Goal: Find specific page/section

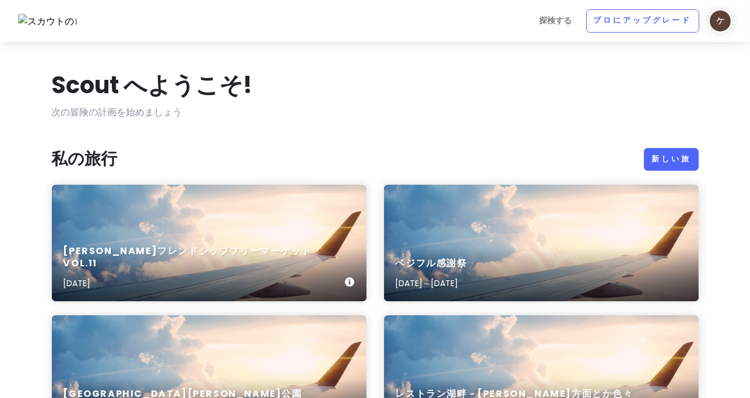
click at [251, 227] on div "[PERSON_NAME]フレンドシップフリーマーケット Vol.11 [DATE]" at bounding box center [209, 243] width 315 height 117
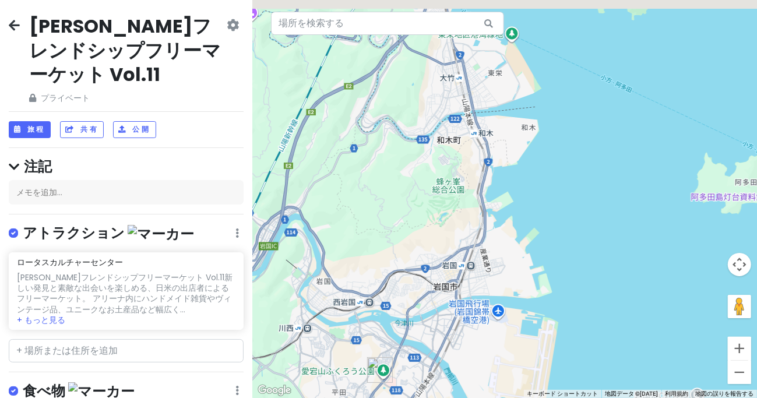
drag, startPoint x: 413, startPoint y: 138, endPoint x: 370, endPoint y: 257, distance: 126.3
click at [370, 256] on div at bounding box center [504, 199] width 505 height 398
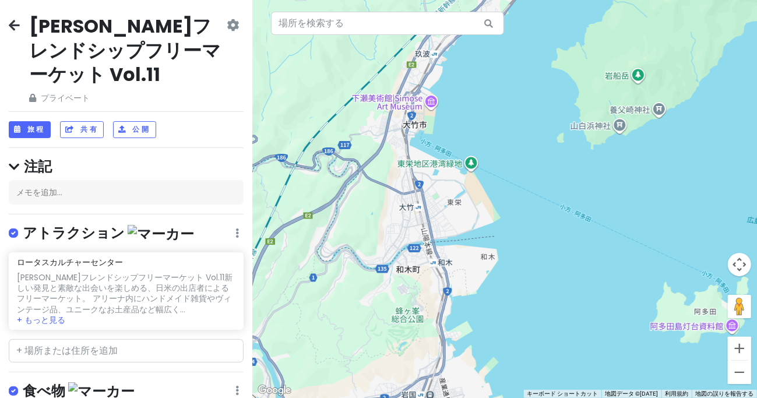
drag, startPoint x: 508, startPoint y: 170, endPoint x: 519, endPoint y: 208, distance: 40.0
click at [518, 211] on div at bounding box center [504, 199] width 505 height 398
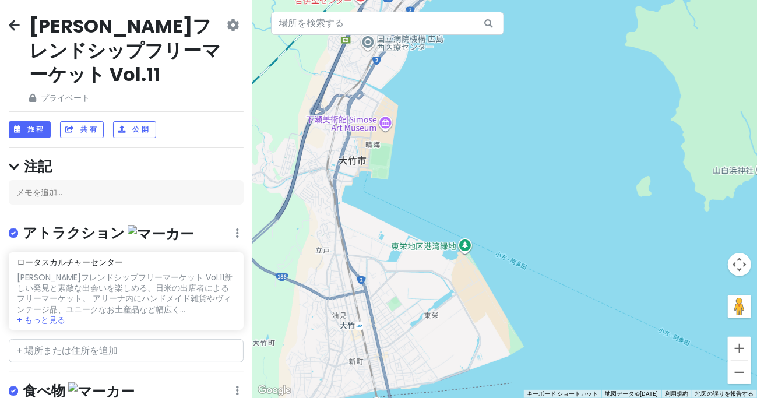
click at [567, 195] on div at bounding box center [504, 199] width 505 height 398
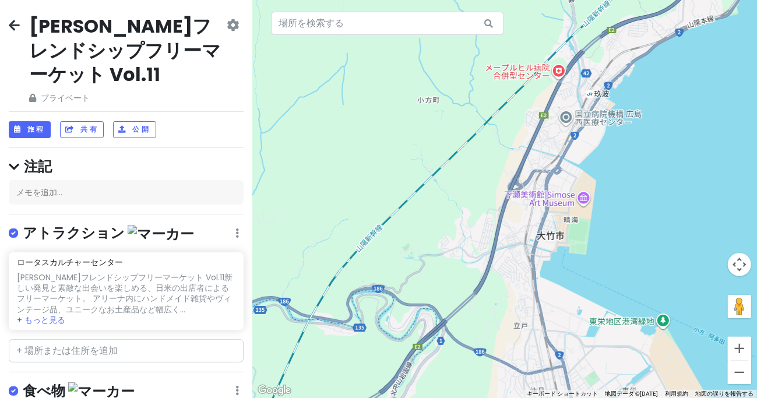
drag, startPoint x: 629, startPoint y: 198, endPoint x: 536, endPoint y: 213, distance: 94.5
click at [540, 212] on div at bounding box center [504, 199] width 505 height 398
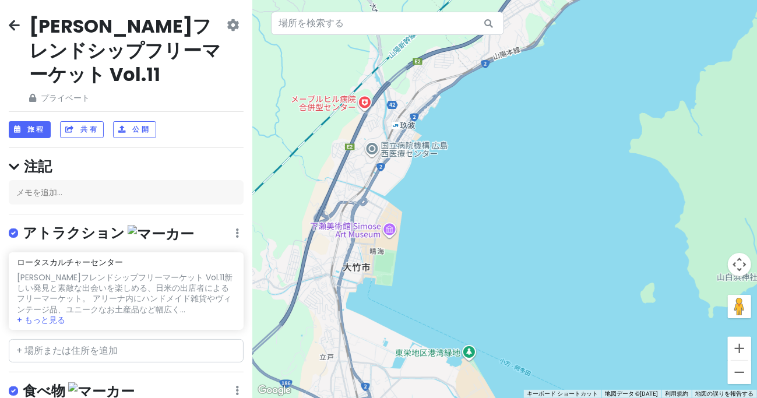
drag, startPoint x: 529, startPoint y: 200, endPoint x: 505, endPoint y: 258, distance: 62.8
click at [505, 257] on div at bounding box center [504, 199] width 505 height 398
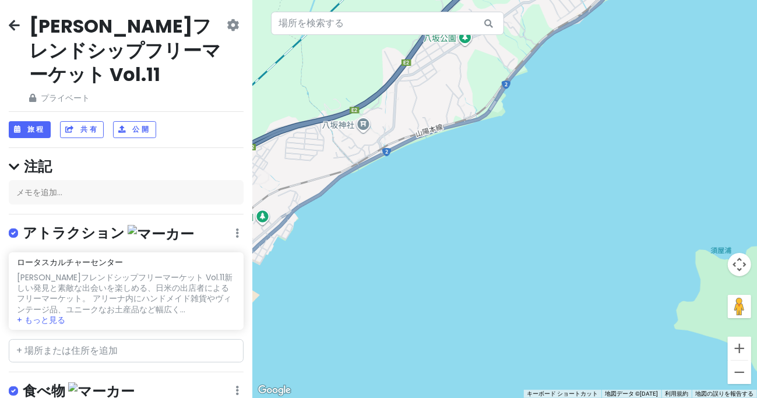
drag, startPoint x: 603, startPoint y: 179, endPoint x: 514, endPoint y: 247, distance: 111.9
click at [519, 242] on div at bounding box center [504, 199] width 505 height 398
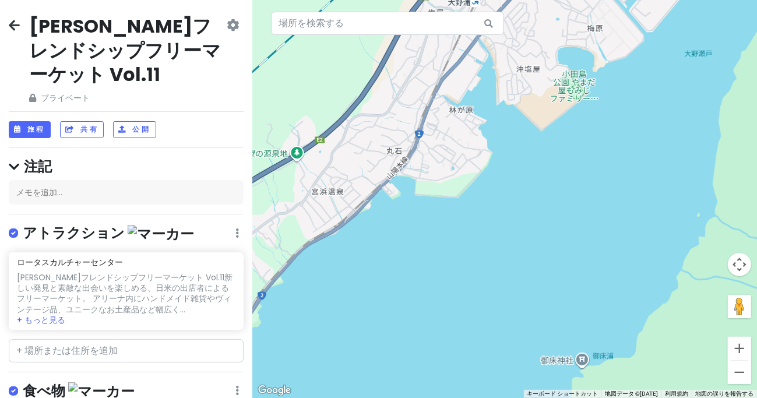
drag, startPoint x: 560, startPoint y: 154, endPoint x: 494, endPoint y: 234, distance: 103.5
click at [499, 232] on div at bounding box center [504, 199] width 505 height 398
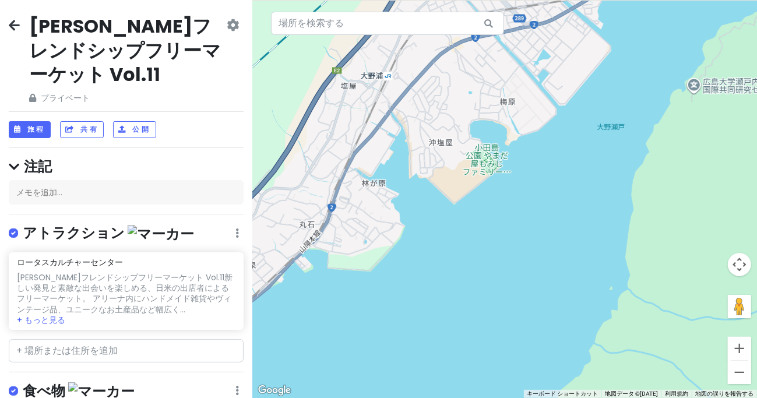
drag, startPoint x: 581, startPoint y: 172, endPoint x: 479, endPoint y: 233, distance: 118.7
click at [481, 232] on div at bounding box center [504, 199] width 505 height 398
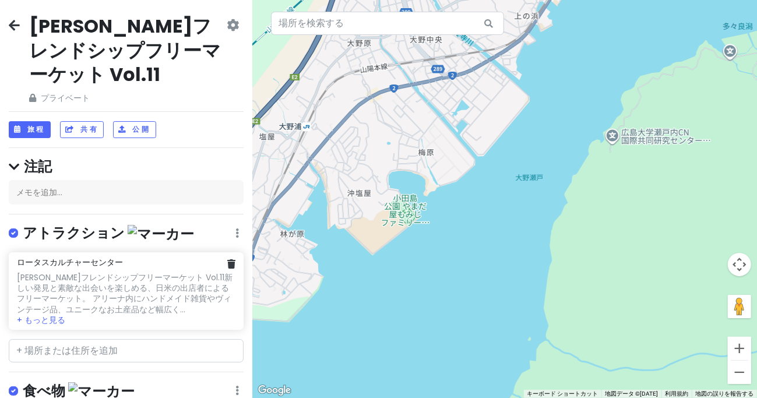
click at [166, 272] on font "新しい発見と素敵な出会いを楽しめる、日米の出店者によるフリーマーケット。 アリーナ内にハンドメイド雑貨やヴィンテージ品、ユニークなお土産品など幅広く..." at bounding box center [125, 294] width 216 height 44
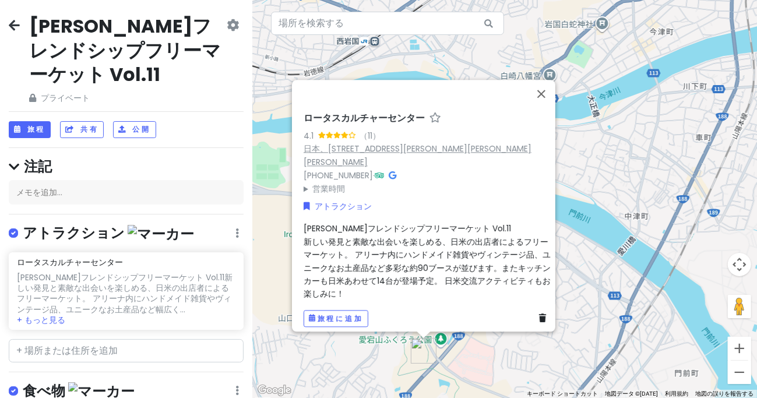
click at [428, 151] on font "日本、[STREET_ADDRESS][PERSON_NAME][PERSON_NAME][PERSON_NAME]" at bounding box center [418, 155] width 228 height 25
